Goal: Task Accomplishment & Management: Complete application form

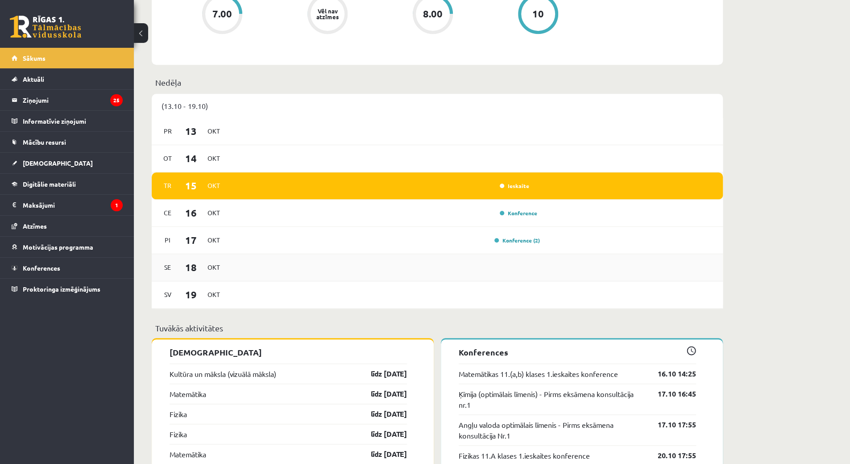
scroll to position [535, 0]
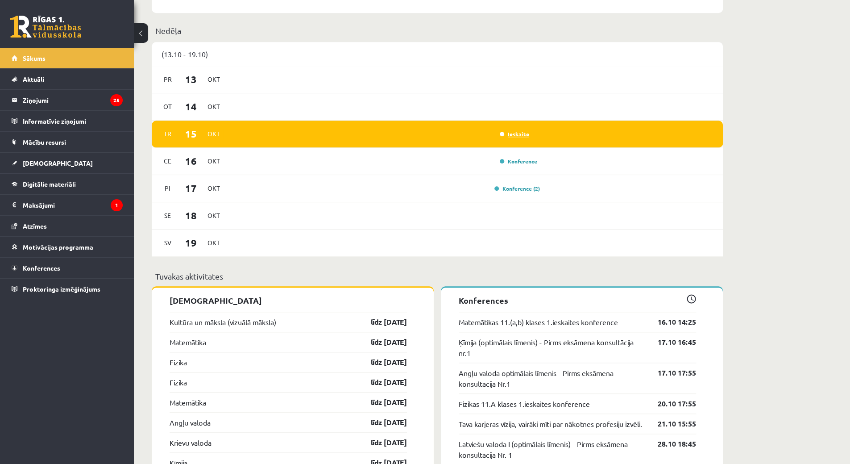
click at [504, 136] on link "Ieskaite" at bounding box center [514, 133] width 29 height 7
click at [516, 131] on link "Ieskaite" at bounding box center [514, 133] width 29 height 7
click at [518, 135] on link "Ieskaite" at bounding box center [514, 133] width 29 height 7
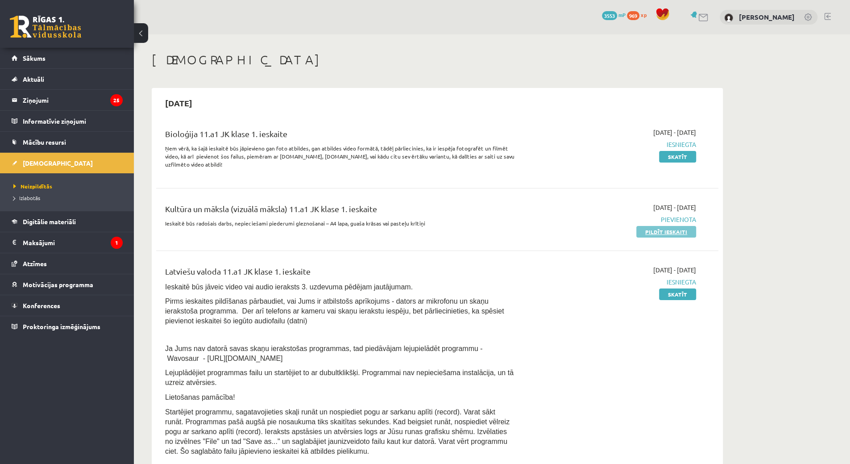
click at [653, 235] on link "Pildīt ieskaiti" at bounding box center [666, 232] width 60 height 12
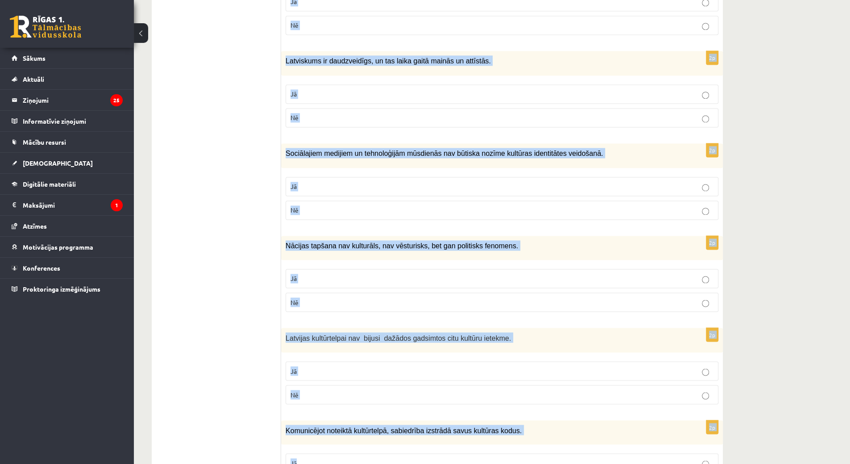
scroll to position [1134, 0]
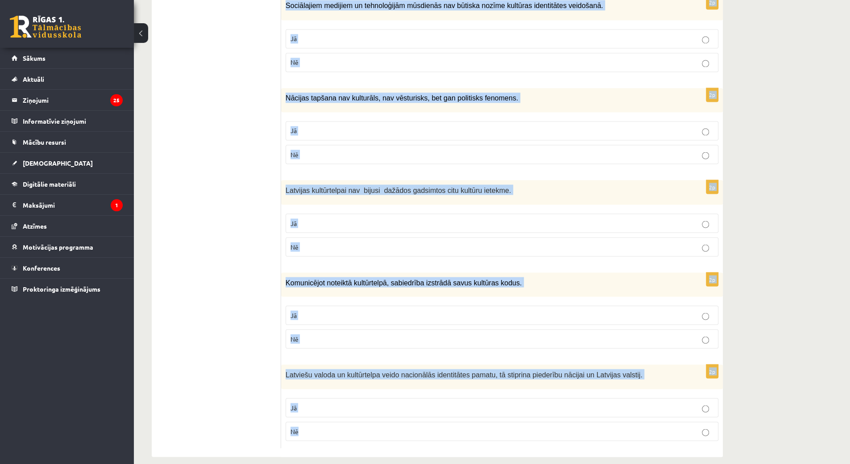
drag, startPoint x: 290, startPoint y: 174, endPoint x: 408, endPoint y: 439, distance: 289.4
copy form "Atzīmē vai apgalvojumi ir patiesi! 2p Pilnīga savas kultūras izpratne un identi…"
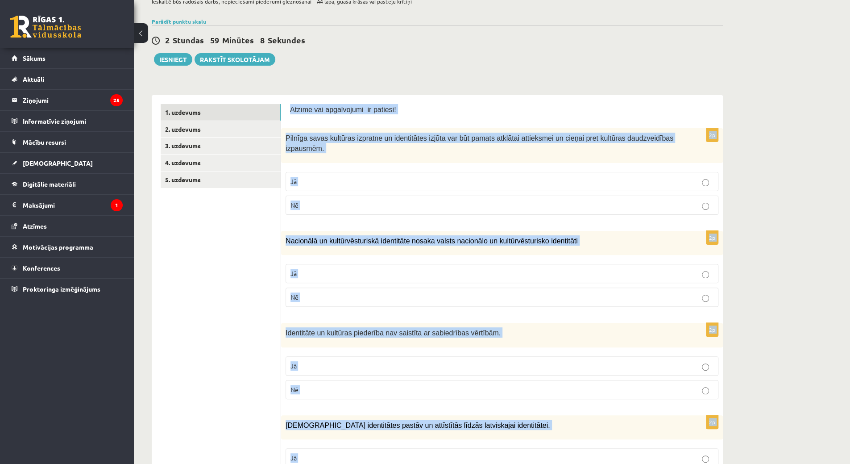
scroll to position [0, 0]
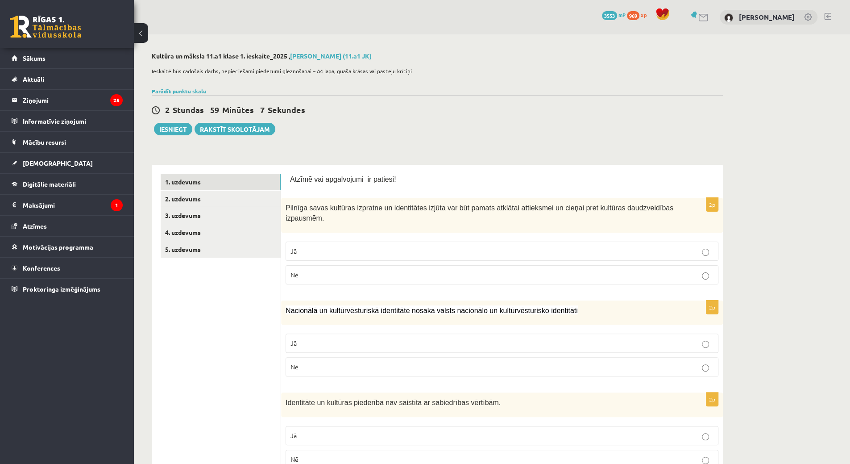
drag, startPoint x: 426, startPoint y: 101, endPoint x: 425, endPoint y: 106, distance: 4.9
click at [426, 101] on div "2 Stundas 59 Minūtes 7 Sekundes Ieskaite saglabāta! Iesniegt Rakstīt skolotājam" at bounding box center [437, 115] width 571 height 40
click at [328, 242] on label "Jā" at bounding box center [502, 250] width 433 height 19
drag, startPoint x: 321, startPoint y: 344, endPoint x: 296, endPoint y: 319, distance: 35.3
click at [320, 344] on p "Jā" at bounding box center [501, 342] width 423 height 9
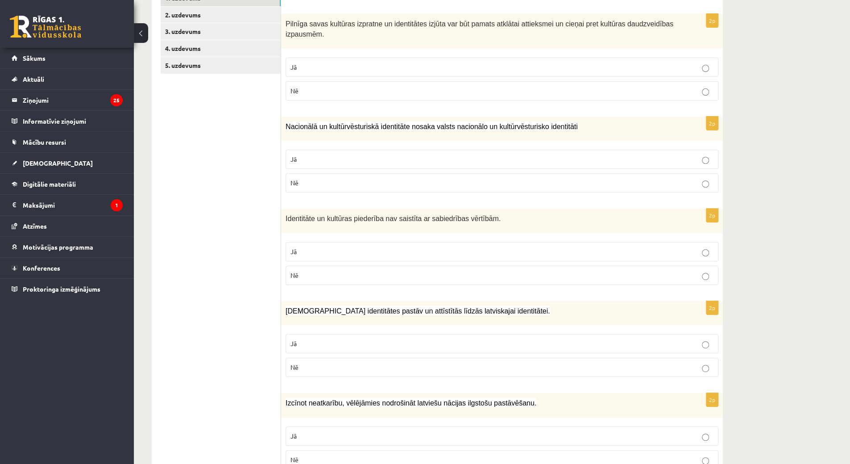
scroll to position [268, 0]
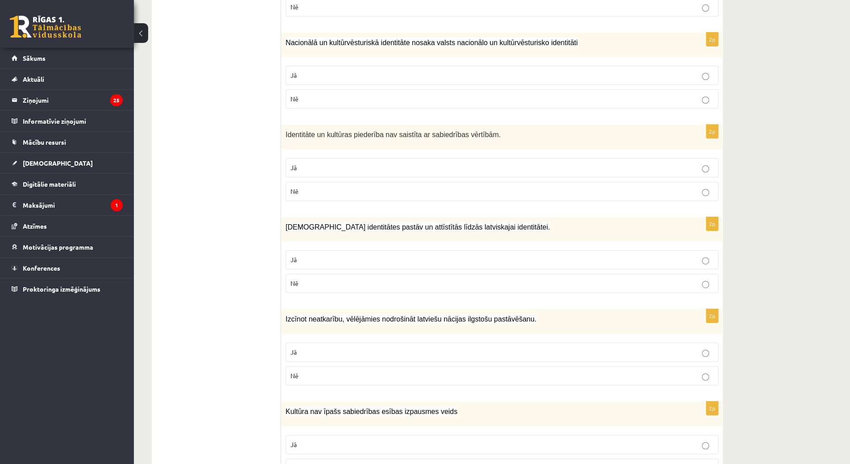
click at [329, 192] on p "Nē" at bounding box center [501, 191] width 423 height 9
click at [309, 252] on label "Jā" at bounding box center [502, 259] width 433 height 19
click at [314, 349] on p "Jā" at bounding box center [501, 351] width 423 height 9
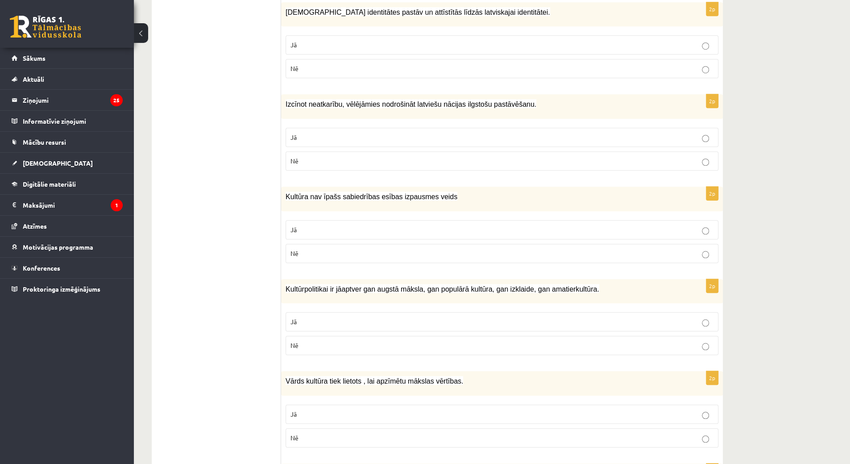
scroll to position [491, 0]
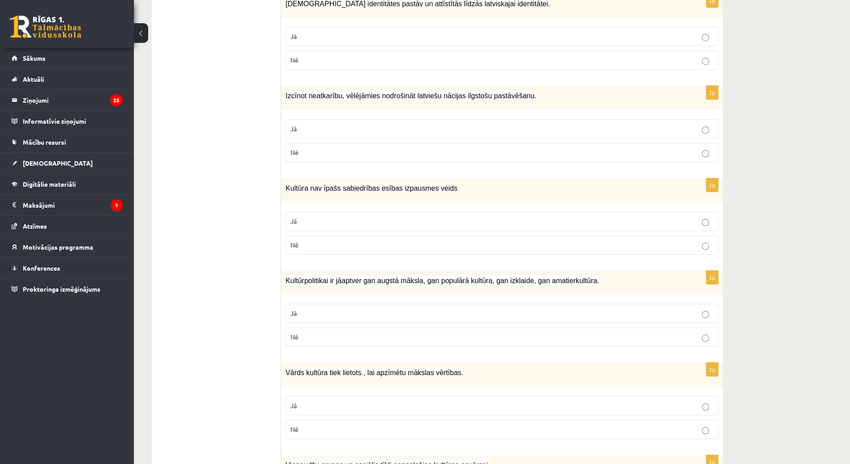
click at [332, 240] on p "Nē" at bounding box center [501, 244] width 423 height 9
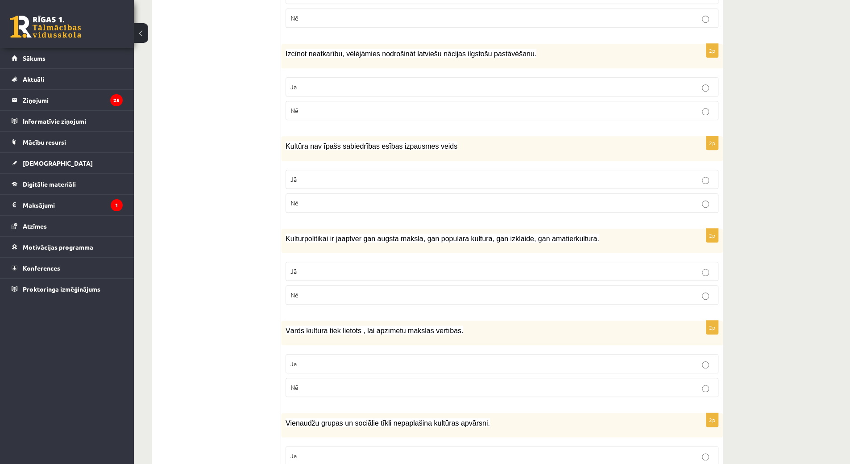
scroll to position [580, 0]
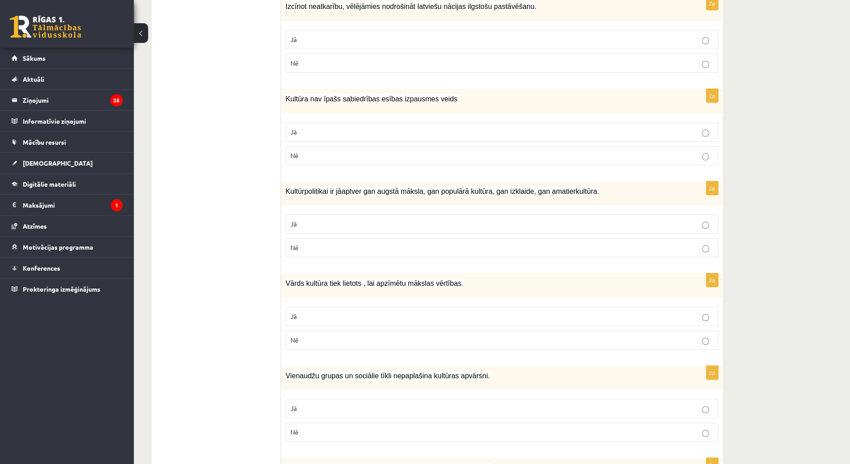
click at [325, 231] on fieldset "Jā Nē" at bounding box center [502, 235] width 433 height 50
click at [324, 228] on label "Jā" at bounding box center [502, 223] width 433 height 19
click at [320, 312] on p "Jā" at bounding box center [501, 315] width 423 height 9
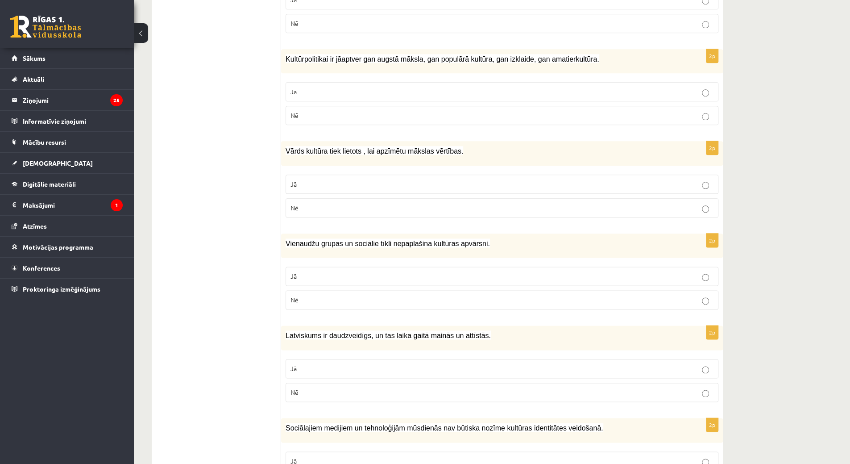
scroll to position [759, 0]
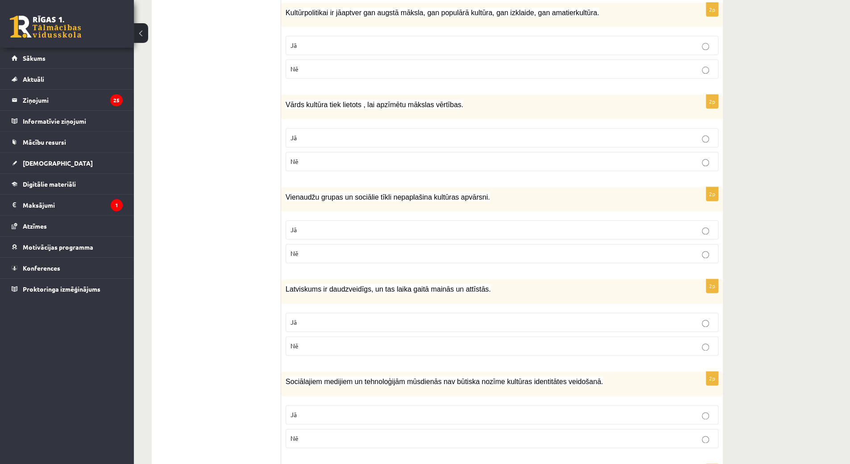
click at [338, 250] on p "Nē" at bounding box center [501, 253] width 423 height 9
click at [316, 318] on p "Jā" at bounding box center [501, 321] width 423 height 9
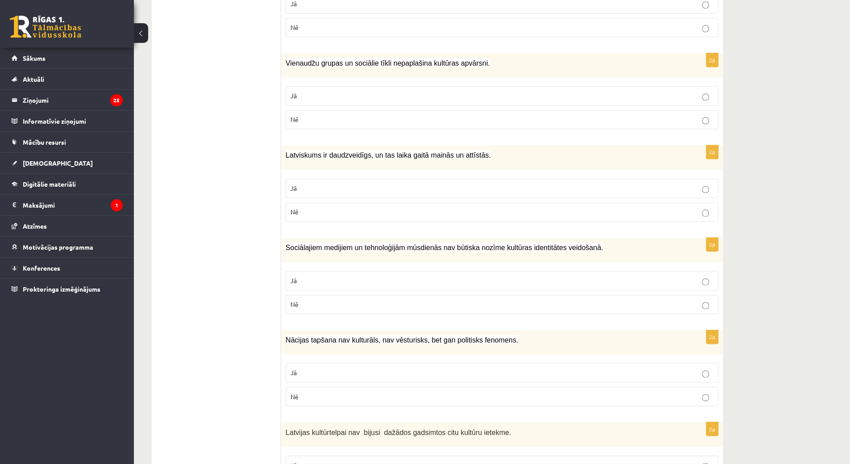
click at [318, 299] on p "Nē" at bounding box center [501, 303] width 423 height 9
click at [308, 391] on p "Nē" at bounding box center [501, 395] width 423 height 9
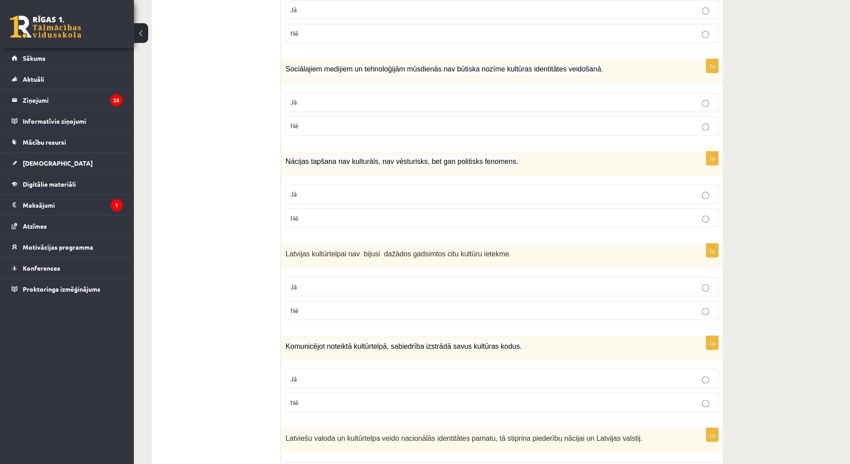
click at [325, 305] on p "Nē" at bounding box center [501, 309] width 423 height 9
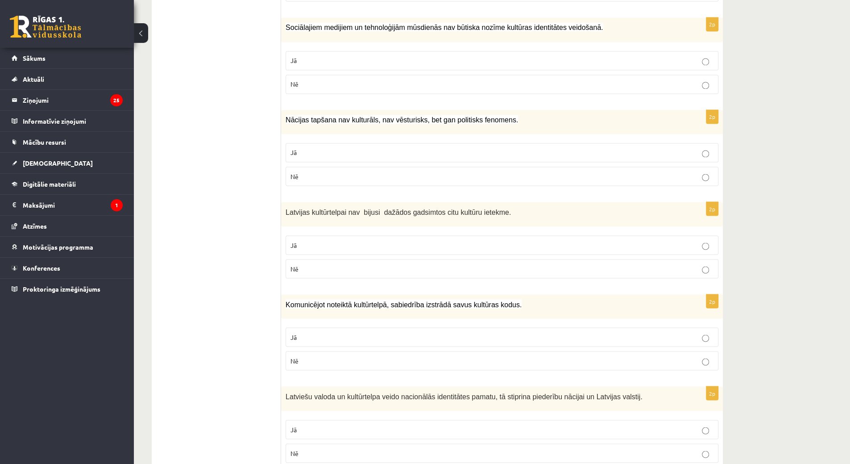
scroll to position [1134, 0]
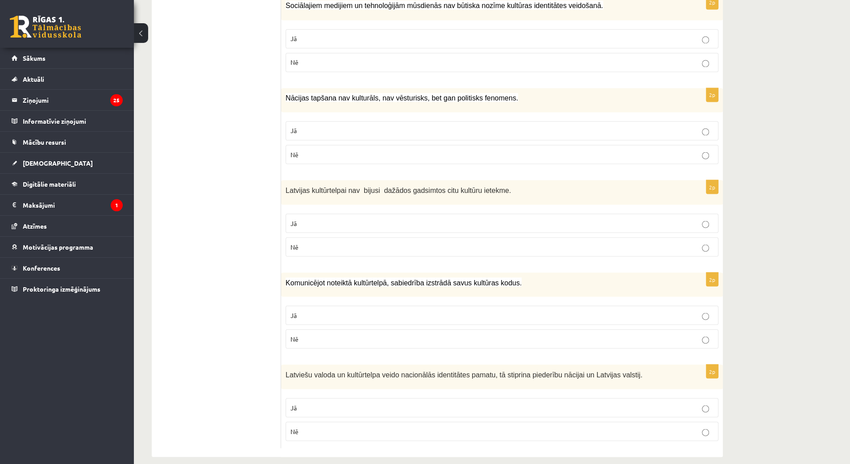
drag, startPoint x: 358, startPoint y: 307, endPoint x: 372, endPoint y: 348, distance: 43.6
click at [358, 310] on p "Jā" at bounding box center [501, 314] width 423 height 9
click at [330, 403] on p "Jā" at bounding box center [501, 407] width 423 height 9
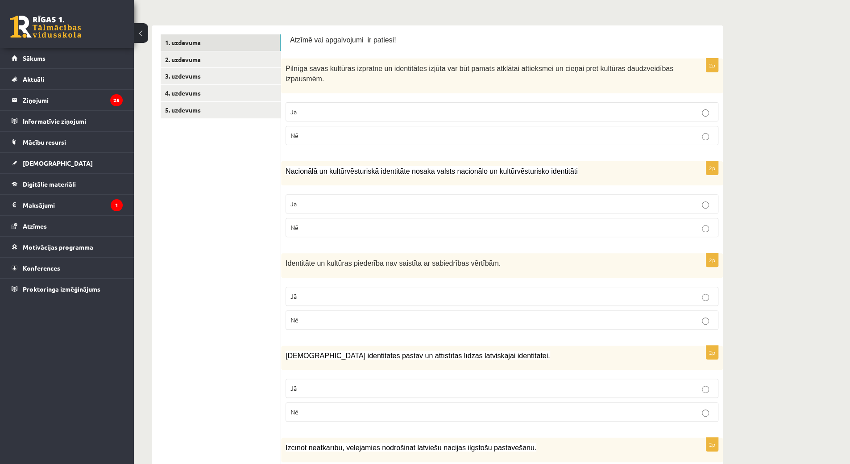
scroll to position [0, 0]
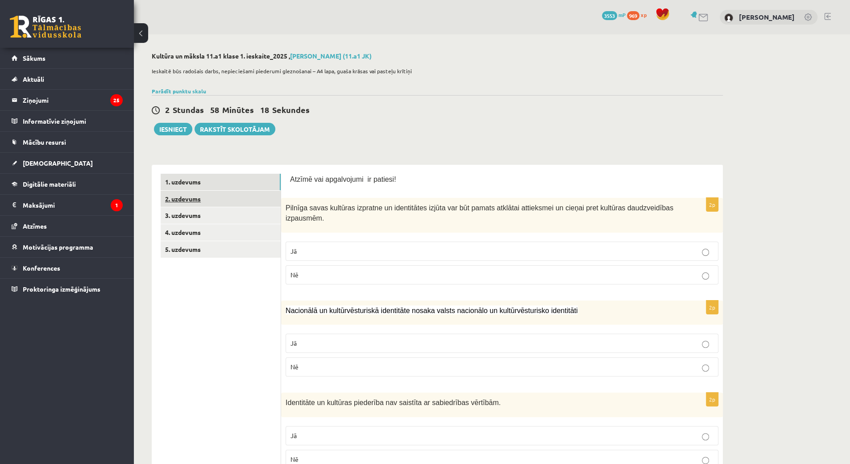
click at [218, 206] on link "2. uzdevums" at bounding box center [221, 199] width 120 height 17
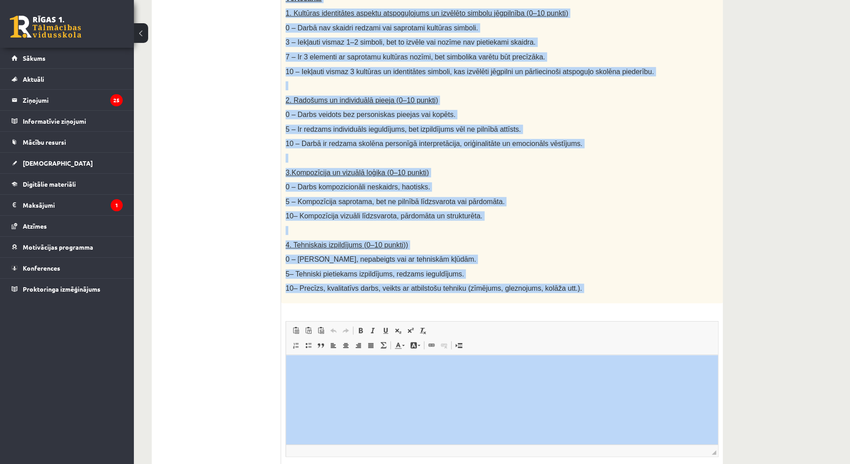
scroll to position [361, 0]
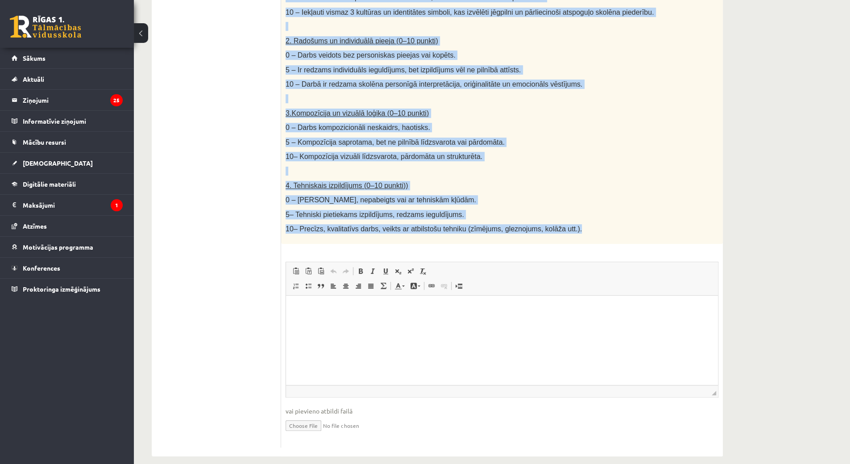
drag, startPoint x: 284, startPoint y: 189, endPoint x: 593, endPoint y: 221, distance: 311.3
click at [593, 221] on div "Radošs darbs. Izveido vizuālu mākslas darbu (zīmējumu, gleznu vai kolāžu), kas …" at bounding box center [502, 33] width 442 height 422
copy div "Radošs darbs. Izveido vizuālu mākslas darbu (zīmējumu, gleznu vai kolāžu), kas …"
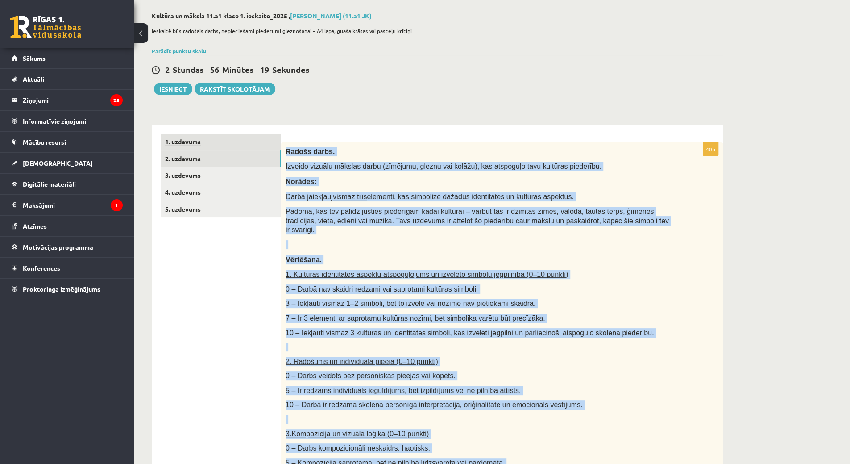
scroll to position [0, 0]
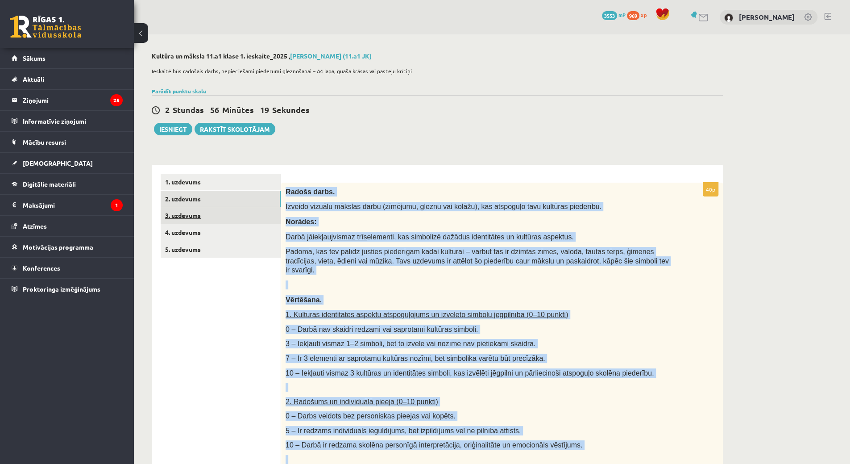
click at [211, 218] on link "3. uzdevums" at bounding box center [221, 215] width 120 height 17
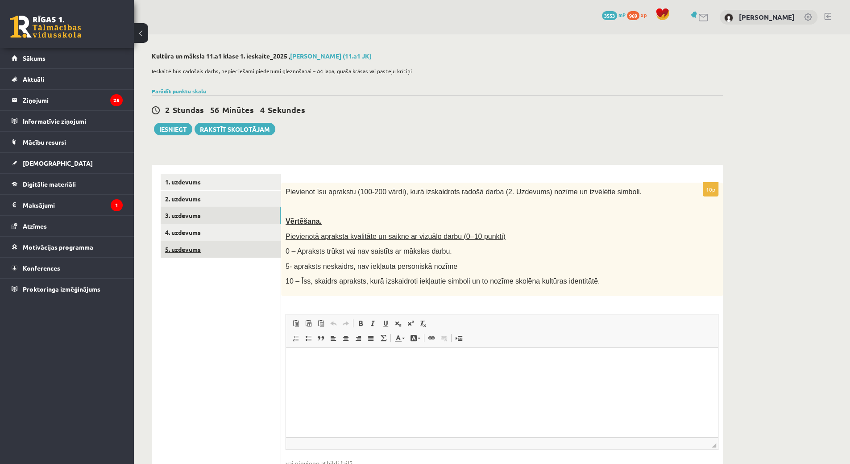
click at [212, 251] on link "5. uzdevums" at bounding box center [221, 249] width 120 height 17
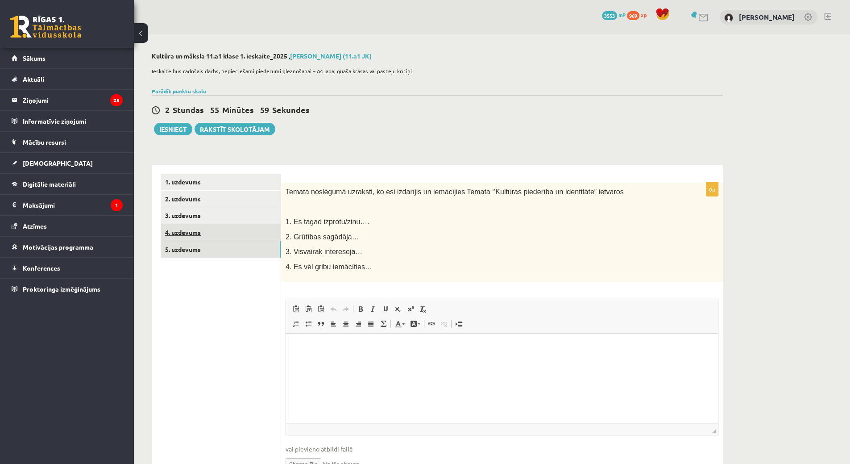
click at [217, 225] on link "4. uzdevums" at bounding box center [221, 232] width 120 height 17
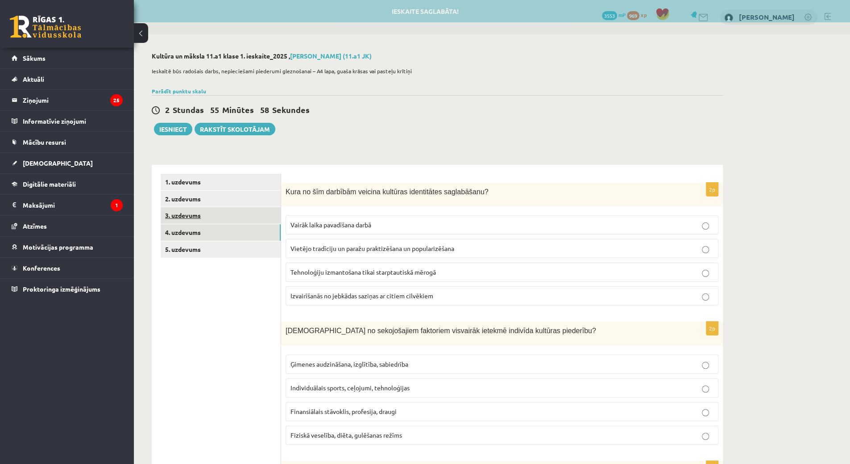
click at [221, 213] on link "3. uzdevums" at bounding box center [221, 215] width 120 height 17
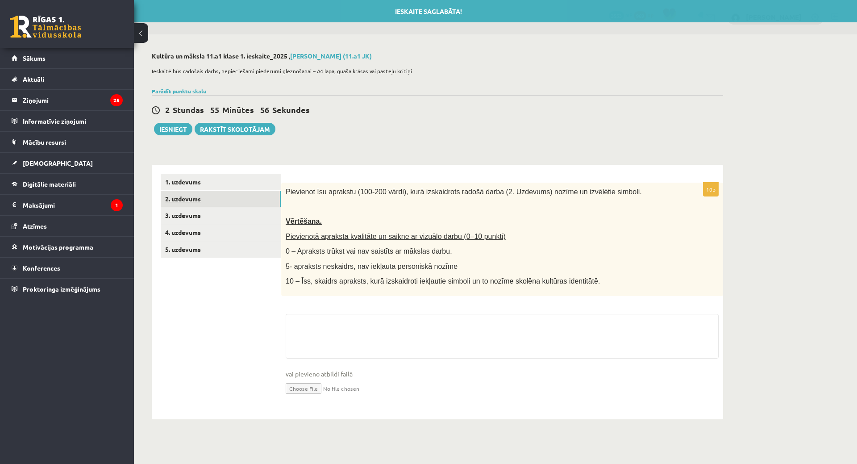
click at [226, 204] on link "2. uzdevums" at bounding box center [221, 199] width 120 height 17
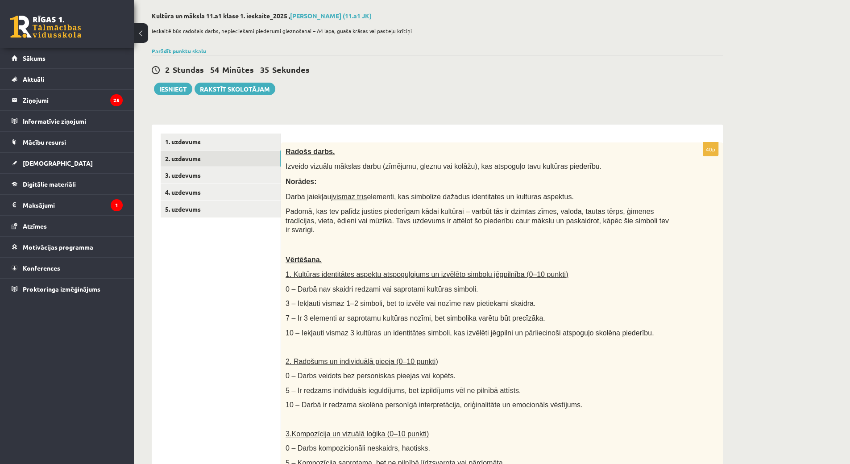
scroll to position [89, 0]
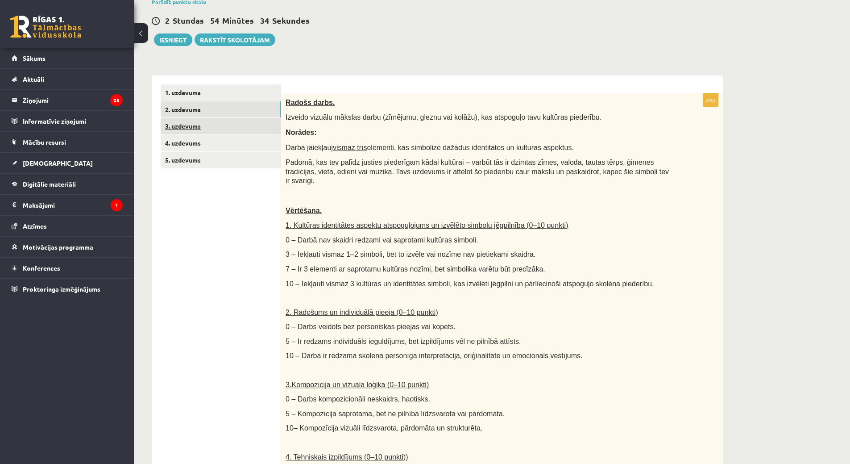
click at [226, 119] on link "3. uzdevums" at bounding box center [221, 126] width 120 height 17
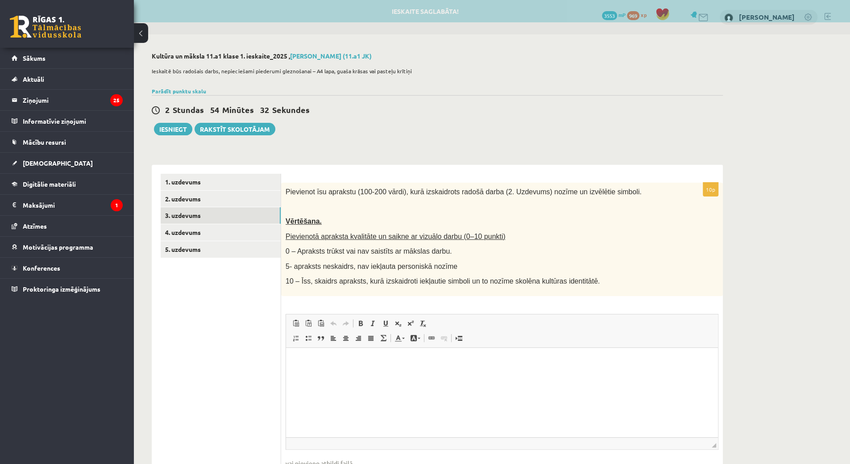
scroll to position [0, 0]
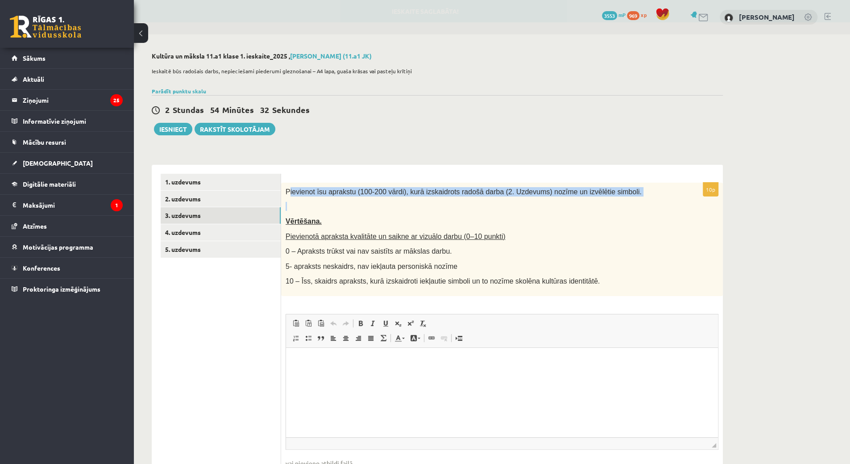
drag, startPoint x: 288, startPoint y: 190, endPoint x: 320, endPoint y: 208, distance: 36.6
click at [320, 208] on div "Pievienot īsu aprakstu (100-200 vārdi), kurā izskaidrots radošā darba (2. Uzdev…" at bounding box center [502, 239] width 442 height 113
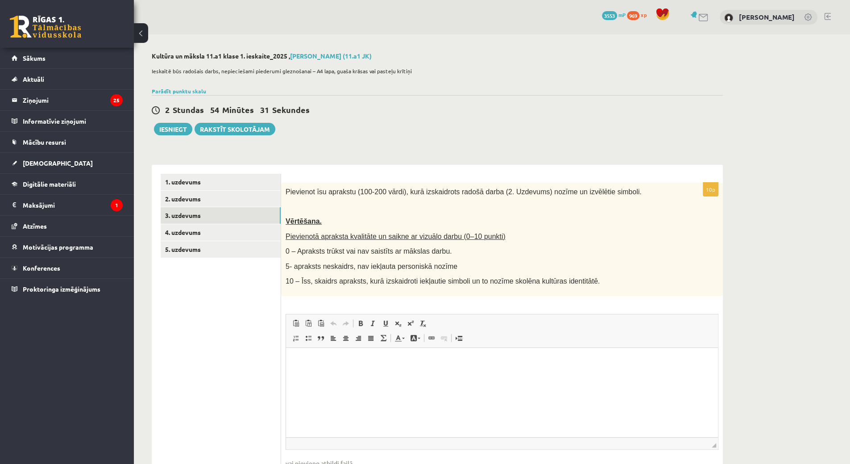
click at [286, 191] on span "Pievienot īsu aprakstu (100-200 vārdi), kurā izskaidrots radošā darba (2. Uzdev…" at bounding box center [464, 192] width 356 height 8
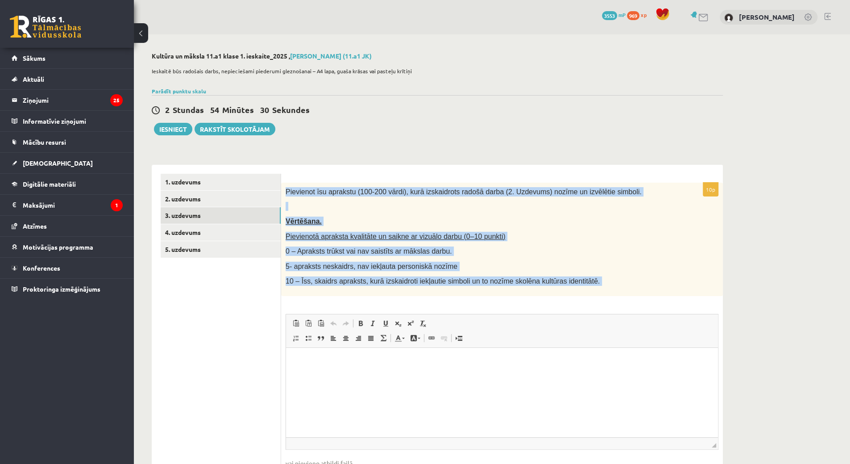
drag, startPoint x: 286, startPoint y: 191, endPoint x: 600, endPoint y: 285, distance: 328.4
click at [600, 285] on div "Pievienot īsu aprakstu (100-200 vārdi), kurā izskaidrots radošā darba (2. Uzdev…" at bounding box center [502, 239] width 442 height 113
copy div "Pievienot īsu aprakstu (100-200 vārdi), kurā izskaidrots radošā darba (2. Uzdev…"
click at [229, 237] on link "4. uzdevums" at bounding box center [221, 232] width 120 height 17
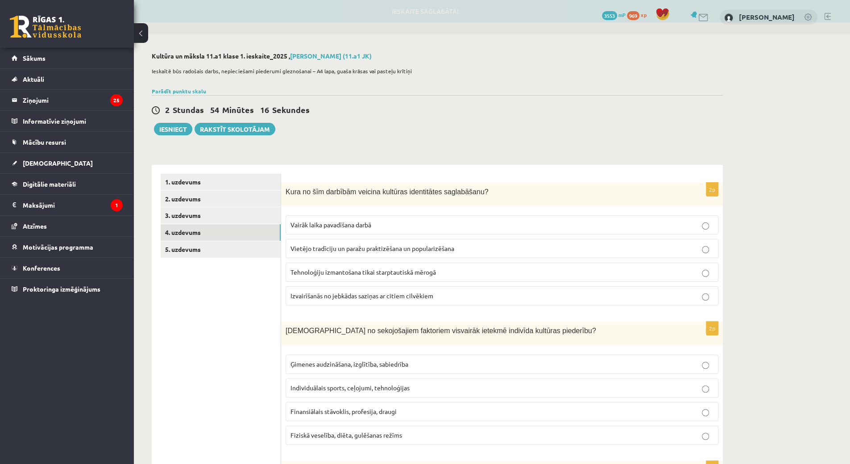
click at [285, 191] on div "Kura no šīm darbībām veicina kultūras identitātes saglabāšanu?" at bounding box center [502, 195] width 442 height 24
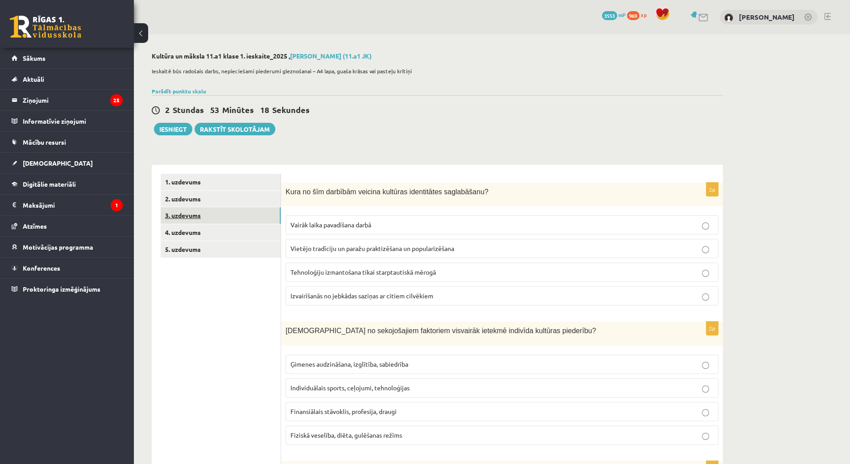
click at [210, 215] on link "3. uzdevums" at bounding box center [221, 215] width 120 height 17
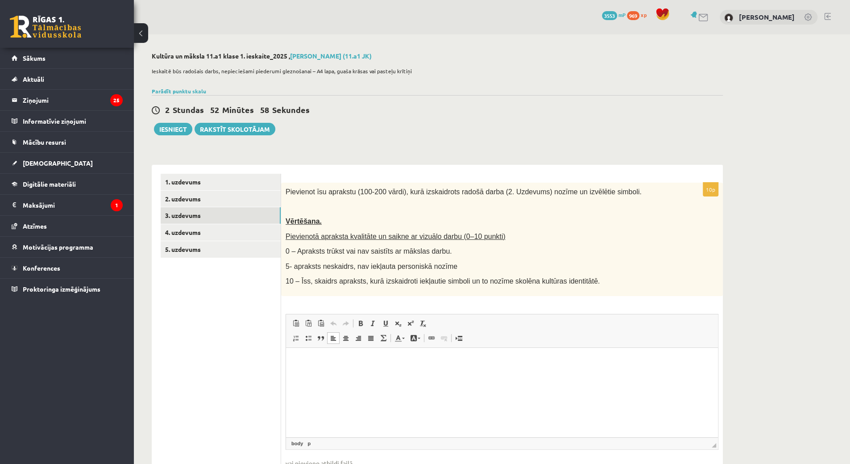
drag, startPoint x: 384, startPoint y: 390, endPoint x: 338, endPoint y: 355, distance: 57.7
click at [339, 353] on html at bounding box center [502, 361] width 432 height 27
click at [316, 367] on html at bounding box center [502, 361] width 432 height 27
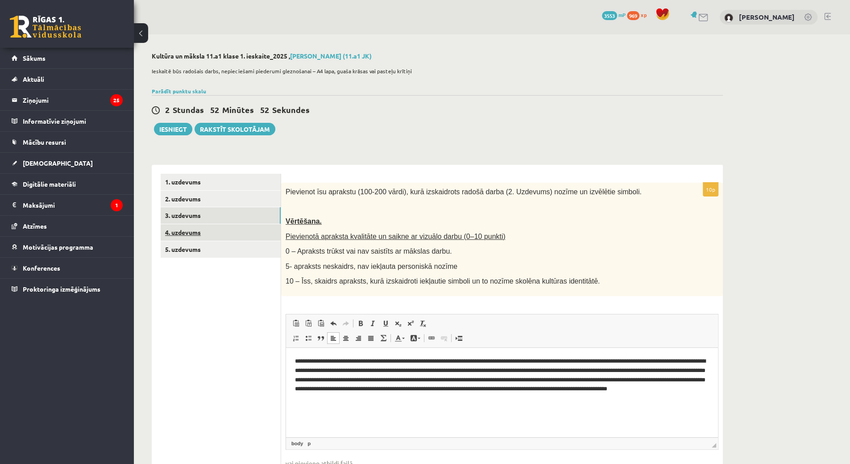
click at [211, 231] on link "4. uzdevums" at bounding box center [221, 232] width 120 height 17
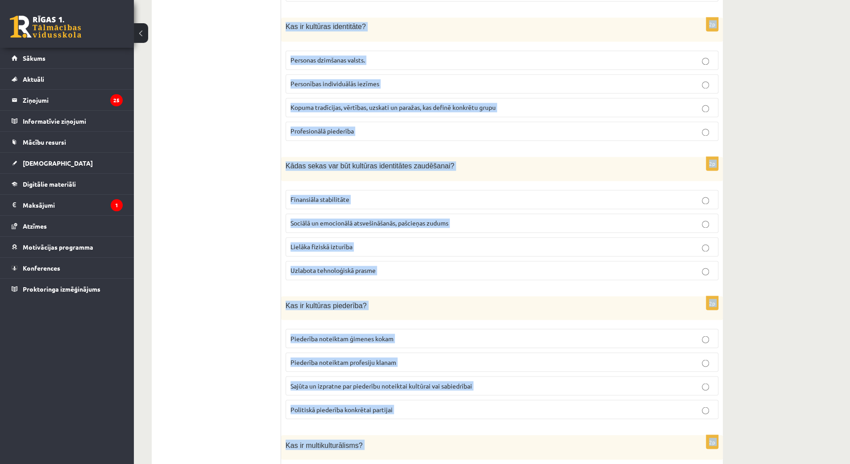
scroll to position [1116, 0]
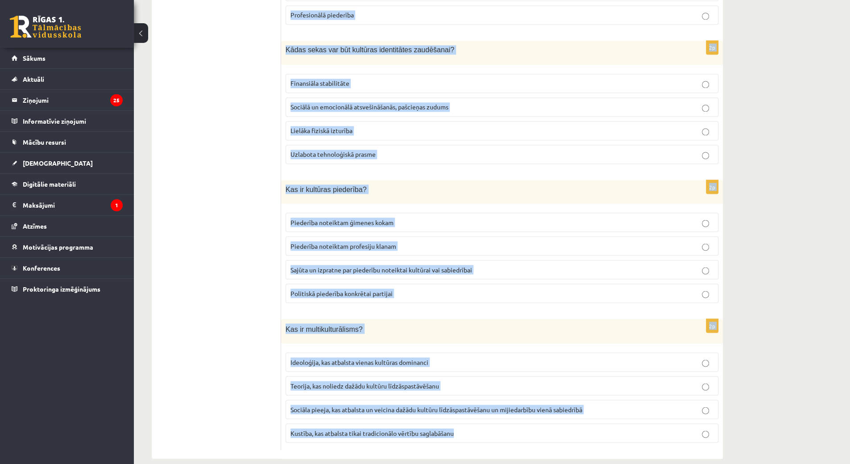
drag, startPoint x: 284, startPoint y: 190, endPoint x: 471, endPoint y: 433, distance: 307.1
copy form "Kura no šīm darbībām veicina kultūras identitātes saglabāšanu? Vairāk laika pav…"
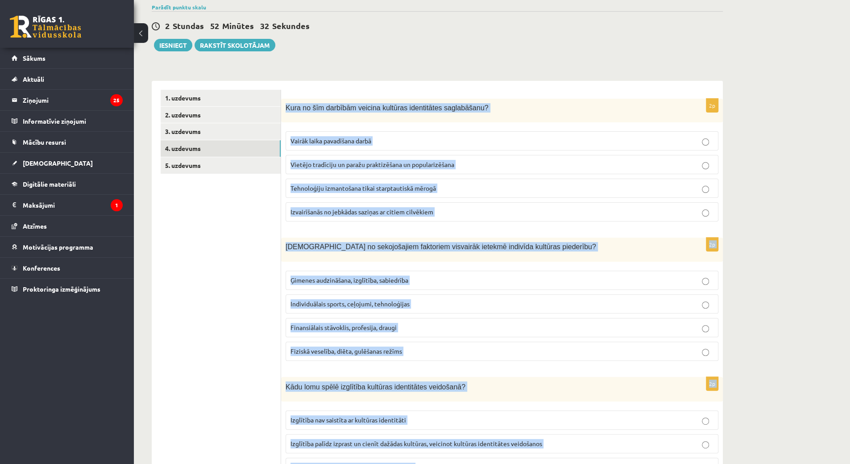
scroll to position [0, 0]
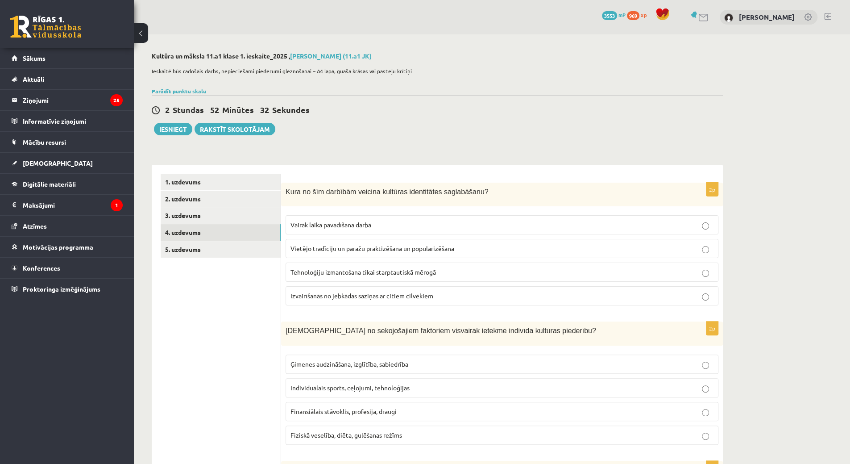
click at [363, 129] on div "2 Stundas 52 Minūtes 32 Sekundes Ieskaite saglabāta! Iesniegt Rakstīt skolotājam" at bounding box center [437, 115] width 571 height 40
click at [345, 251] on p "Vietējo tradīciju un paražu praktizēšana un popularizēšana" at bounding box center [501, 248] width 423 height 9
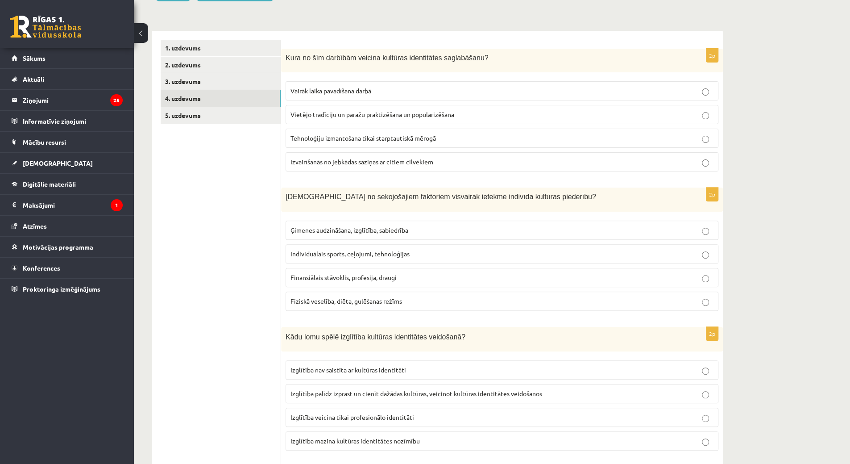
click at [310, 227] on span "Ģimenes audzināšana, izglītība, sabiedrība" at bounding box center [349, 230] width 118 height 8
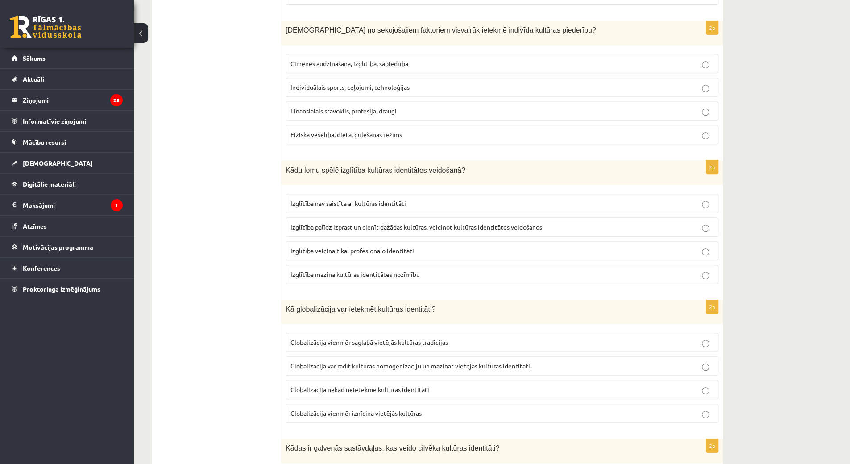
scroll to position [312, 0]
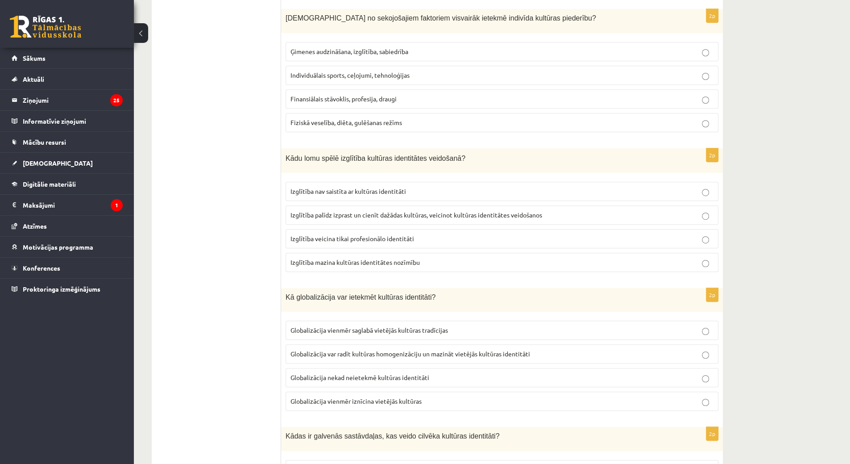
click at [342, 205] on label "Izglītība palīdz izprast un cienīt dažādas kultūras, veicinot kultūras identitā…" at bounding box center [502, 214] width 433 height 19
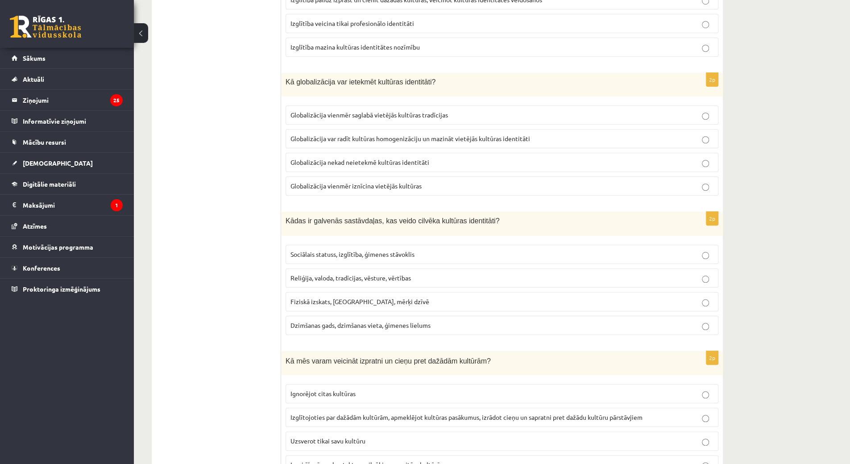
scroll to position [535, 0]
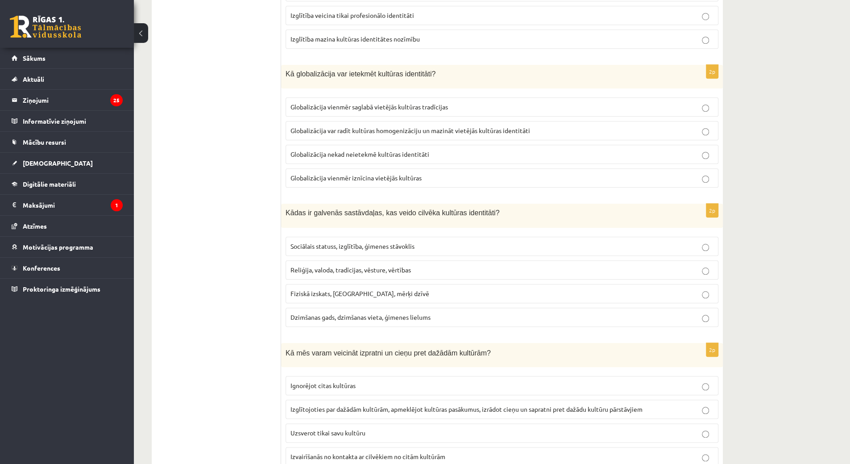
click at [367, 128] on span "Globalizācija var radīt kultūras homogenizāciju un mazināt vietējās kultūras id…" at bounding box center [410, 130] width 240 height 8
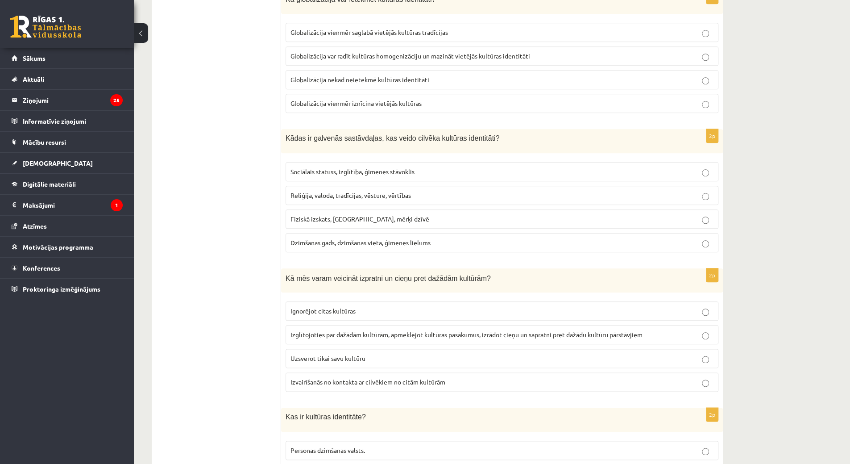
scroll to position [669, 0]
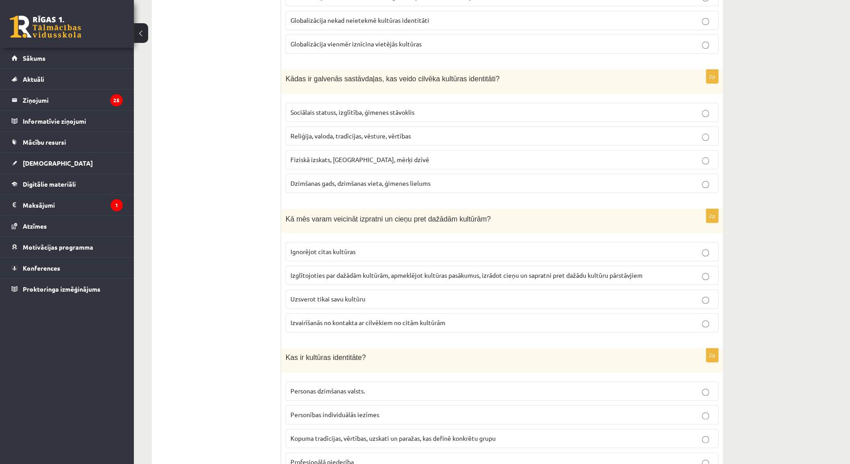
click at [301, 132] on span "Reliģija, valoda, tradīcijas, vēsture, vērtības" at bounding box center [350, 136] width 120 height 8
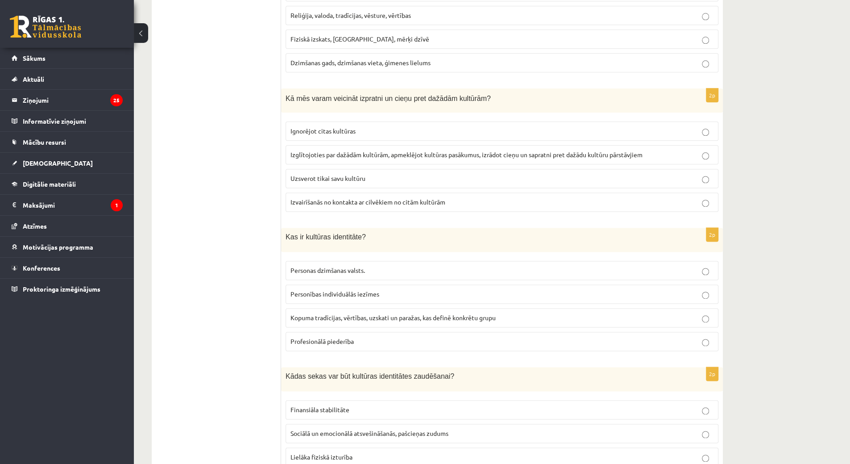
scroll to position [803, 0]
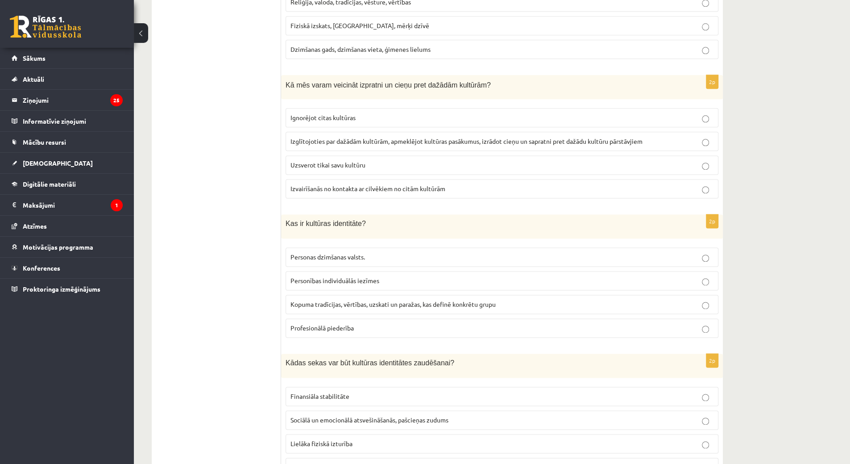
click at [380, 140] on label "Izglītojoties par dažādām kultūrām, apmeklējot kultūras pasākumus, izrādot cieņ…" at bounding box center [502, 141] width 433 height 19
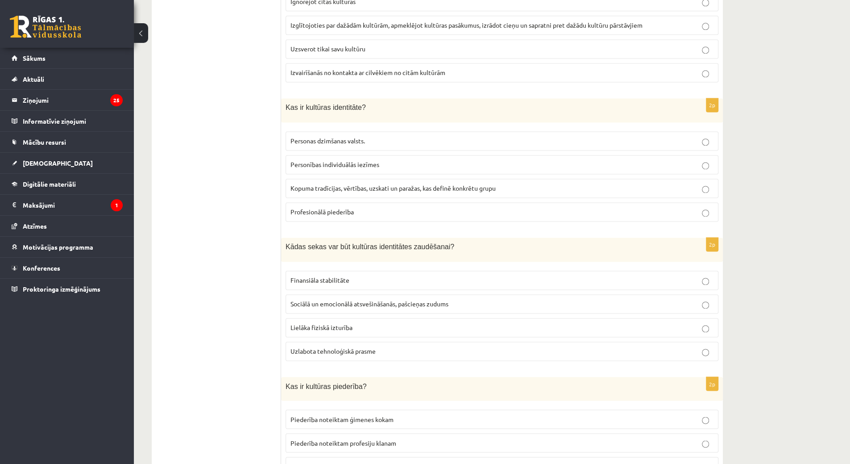
scroll to position [937, 0]
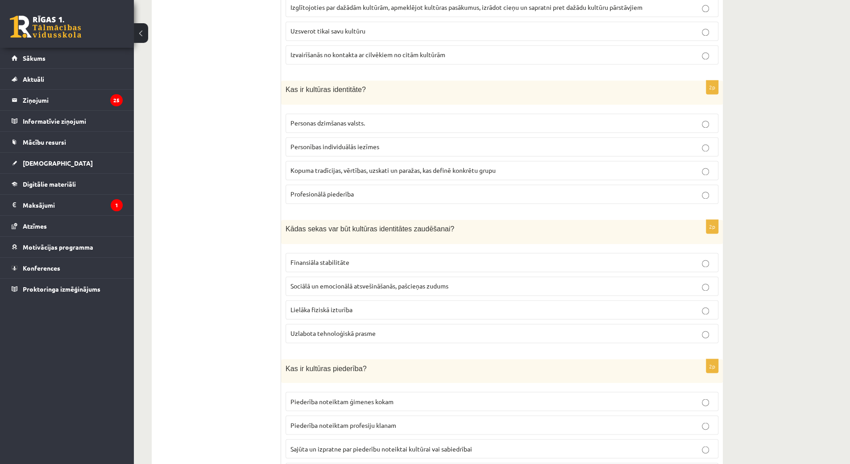
click at [334, 166] on span "Kopuma tradīcijas, vērtības, uzskati un paražas, kas definē konkrētu grupu" at bounding box center [392, 170] width 205 height 8
click at [354, 282] on label "Sociālā un emocionālā atsvešināšanās, pašcieņas zudums" at bounding box center [502, 285] width 433 height 19
click at [355, 282] on span "Sociālā un emocionālā atsvešināšanās, pašcieņas zudums" at bounding box center [369, 286] width 158 height 8
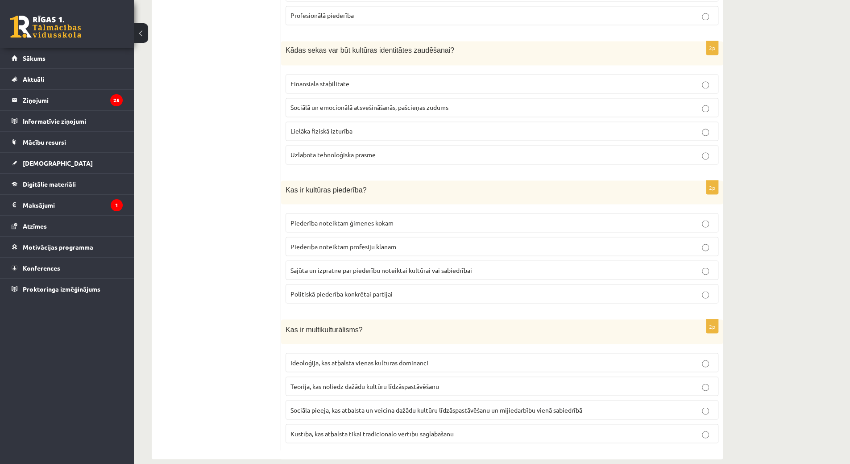
scroll to position [1116, 0]
click at [317, 265] on span "Sajūta un izpratne par piederību noteiktai kultūrai vai sabiedrībai" at bounding box center [381, 269] width 182 height 8
click at [409, 260] on label "Sajūta un izpratne par piederību noteiktai kultūrai vai sabiedrībai" at bounding box center [502, 269] width 433 height 19
click at [411, 265] on span "Sajūta un izpratne par piederību noteiktai kultūrai vai sabiedrībai" at bounding box center [381, 269] width 182 height 8
click at [367, 399] on label "Sociāla pieeja, kas atbalsta un veicina dažādu kultūru līdzāspastāvēšanu un mij…" at bounding box center [502, 408] width 433 height 19
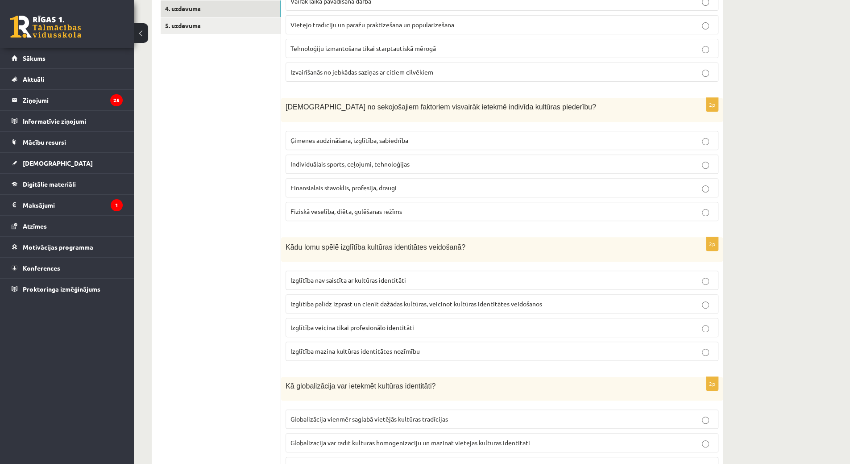
scroll to position [0, 0]
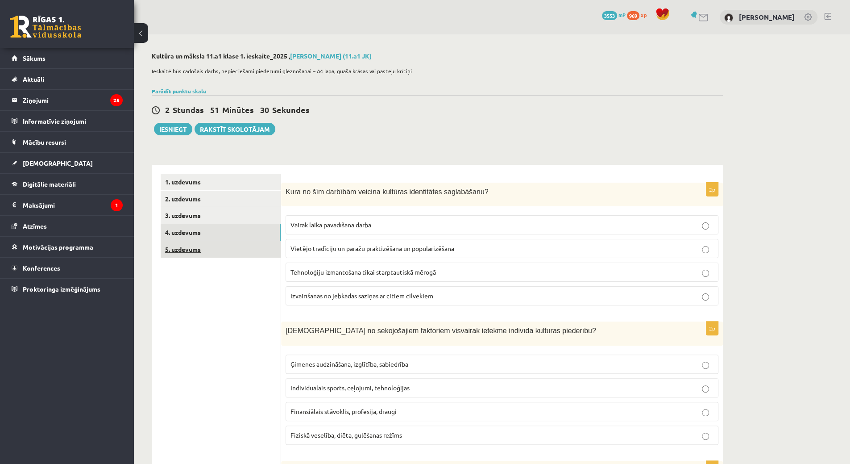
click at [185, 252] on link "5. uzdevums" at bounding box center [221, 249] width 120 height 17
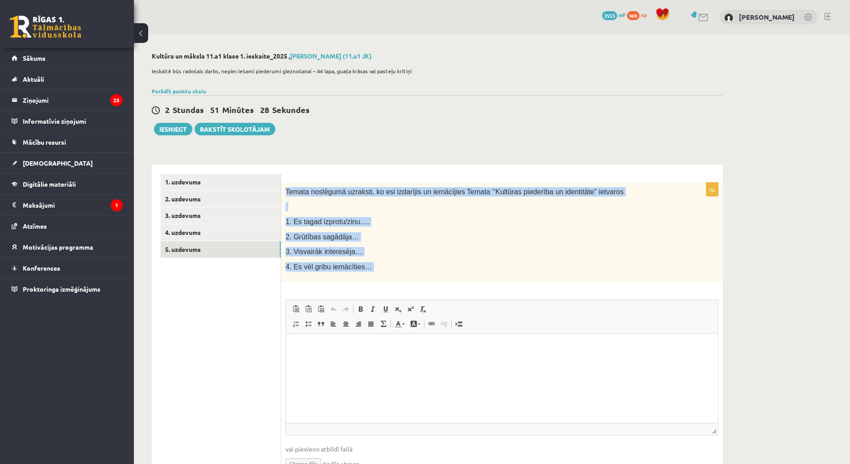
drag, startPoint x: 284, startPoint y: 189, endPoint x: 373, endPoint y: 271, distance: 121.2
click at [395, 288] on div "0p Temata noslēgumā uzraksti, ko esi izdarījis un iemācījies Temata ‘’Kultūras …" at bounding box center [502, 334] width 442 height 303
copy div "Temata noslēgumā uzraksti, ko esi izdarījis un iemācījies Temata ‘’Kultūras pie…"
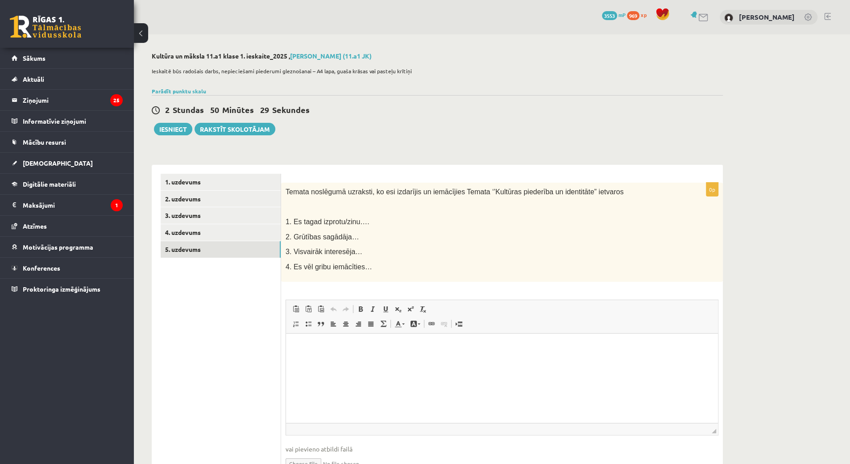
click at [388, 359] on html at bounding box center [502, 346] width 432 height 27
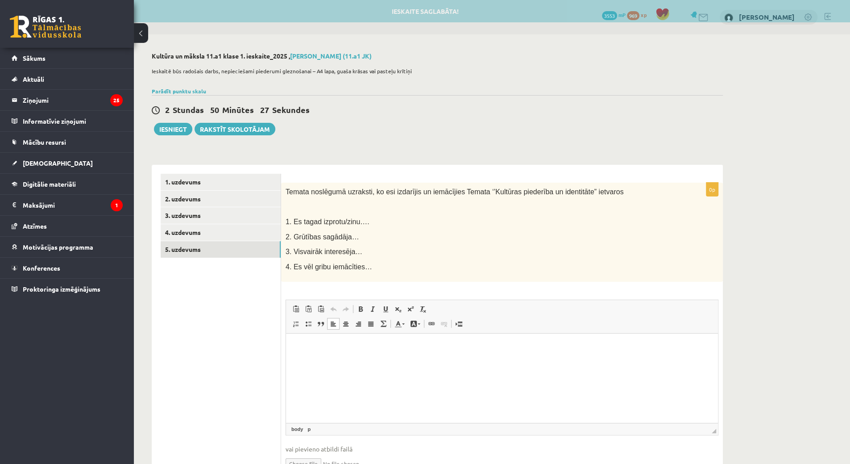
drag, startPoint x: 388, startPoint y: 359, endPoint x: 331, endPoint y: 358, distance: 56.7
click at [331, 358] on html at bounding box center [502, 346] width 432 height 27
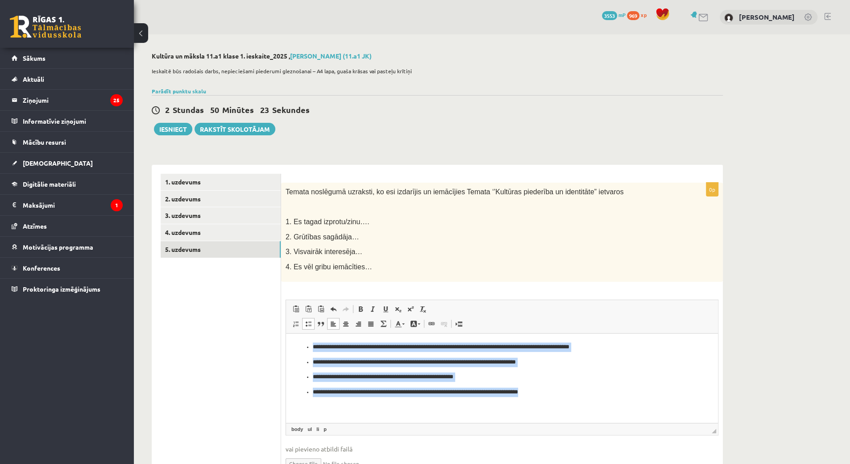
drag, startPoint x: 306, startPoint y: 346, endPoint x: 567, endPoint y: 404, distance: 267.9
click at [590, 406] on html "**********" at bounding box center [502, 369] width 432 height 72
click at [418, 308] on link "Noņemt stilus" at bounding box center [423, 309] width 12 height 12
click at [426, 310] on link "Noņemt stilus" at bounding box center [423, 309] width 12 height 12
click at [425, 310] on span at bounding box center [422, 308] width 7 height 7
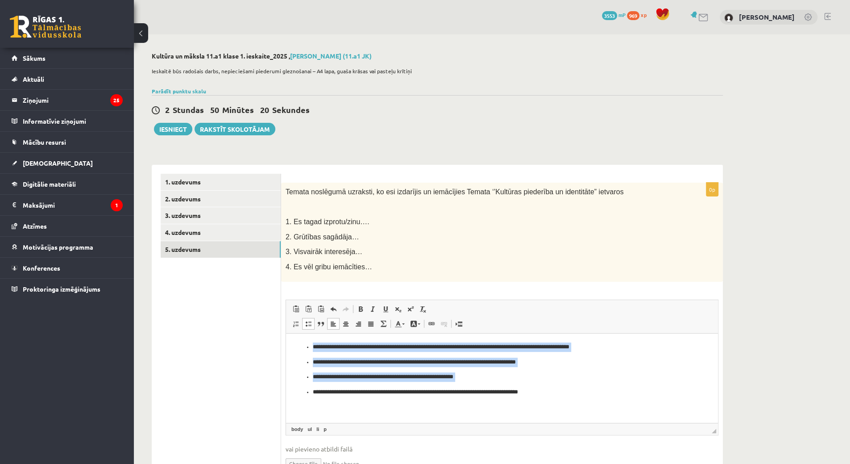
drag, startPoint x: 303, startPoint y: 382, endPoint x: 300, endPoint y: 377, distance: 5.6
click at [303, 382] on ul "**********" at bounding box center [502, 369] width 414 height 54
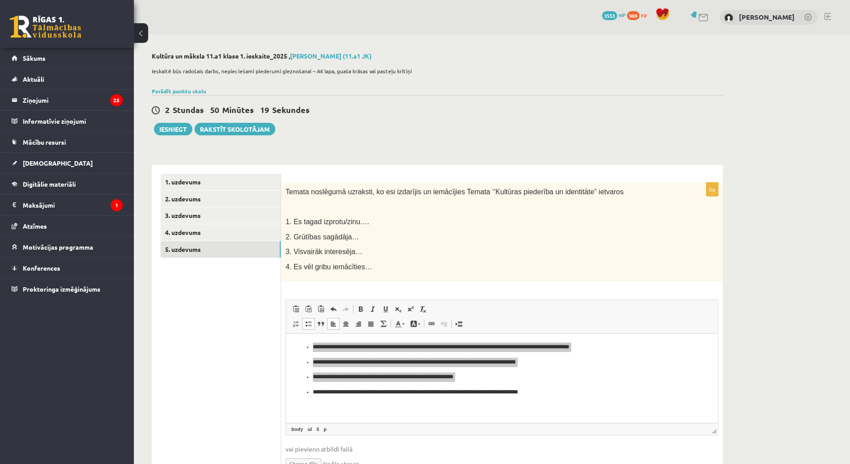
click at [382, 266] on p "4. Es vēl gribu iemācīties…" at bounding box center [480, 266] width 388 height 9
click at [434, 240] on p "2. Grūtības sagādāja…" at bounding box center [480, 236] width 388 height 9
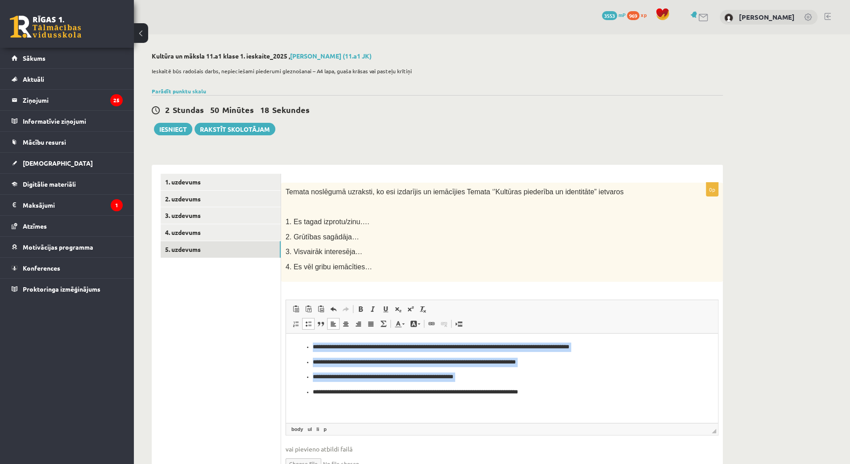
click at [543, 380] on p "**********" at bounding box center [502, 376] width 379 height 9
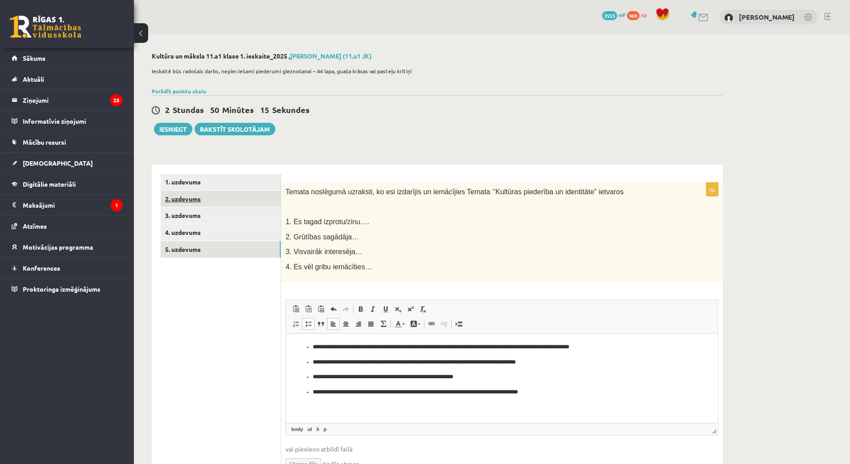
click at [207, 205] on link "2. uzdevums" at bounding box center [221, 199] width 120 height 17
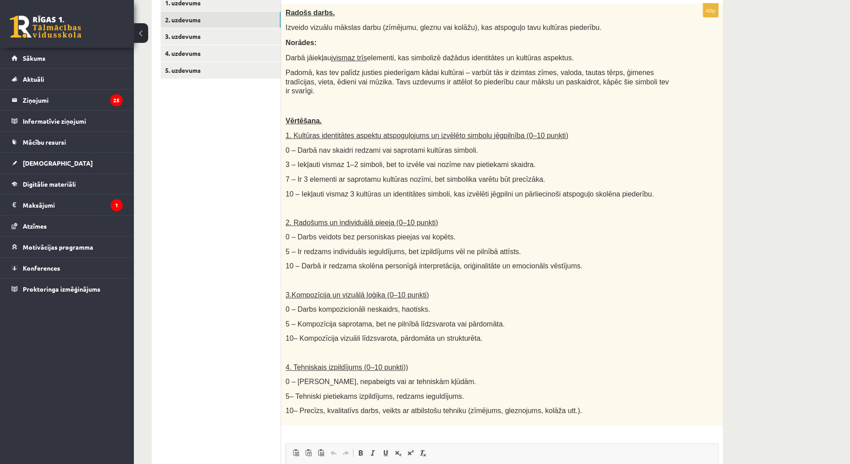
scroll to position [361, 0]
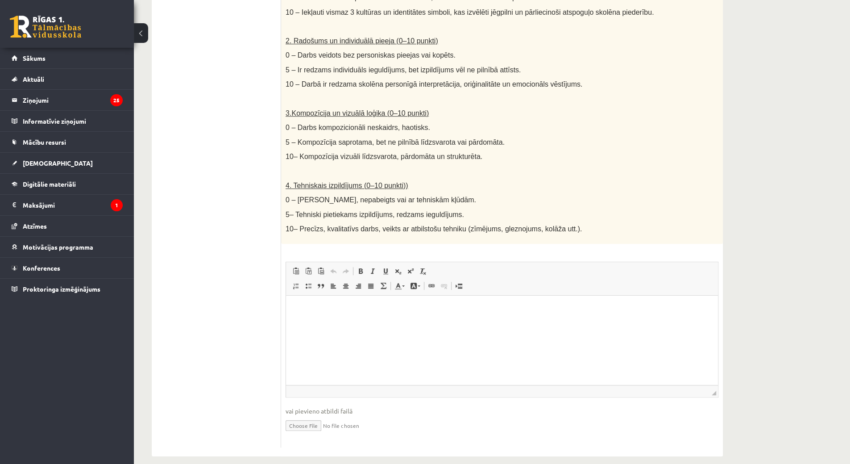
click at [299, 415] on input "file" at bounding box center [502, 424] width 433 height 18
type input "**********"
click at [315, 434] on link "Iesniegtā atbilde" at bounding box center [310, 438] width 48 height 9
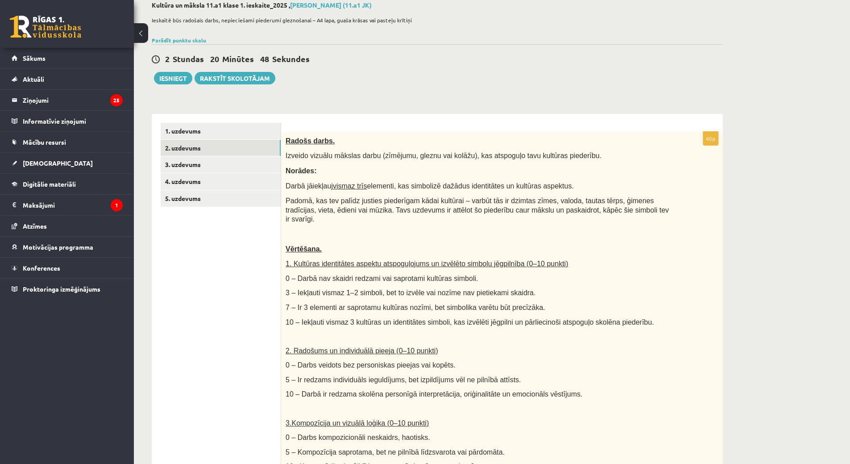
scroll to position [0, 0]
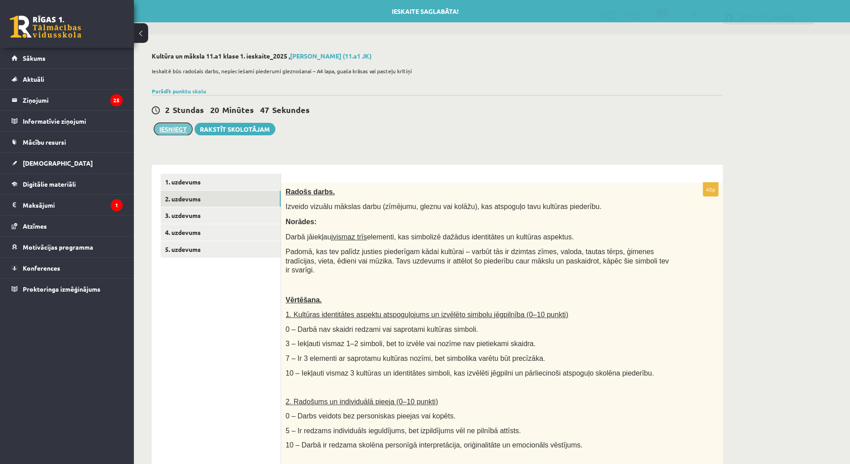
click at [170, 133] on button "Iesniegt" at bounding box center [173, 129] width 38 height 12
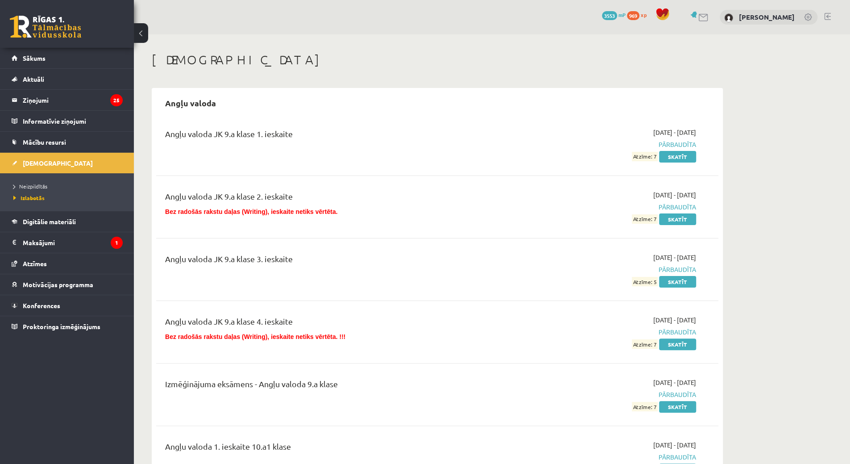
click at [827, 16] on link at bounding box center [827, 16] width 7 height 7
